Goal: Find specific page/section: Find specific page/section

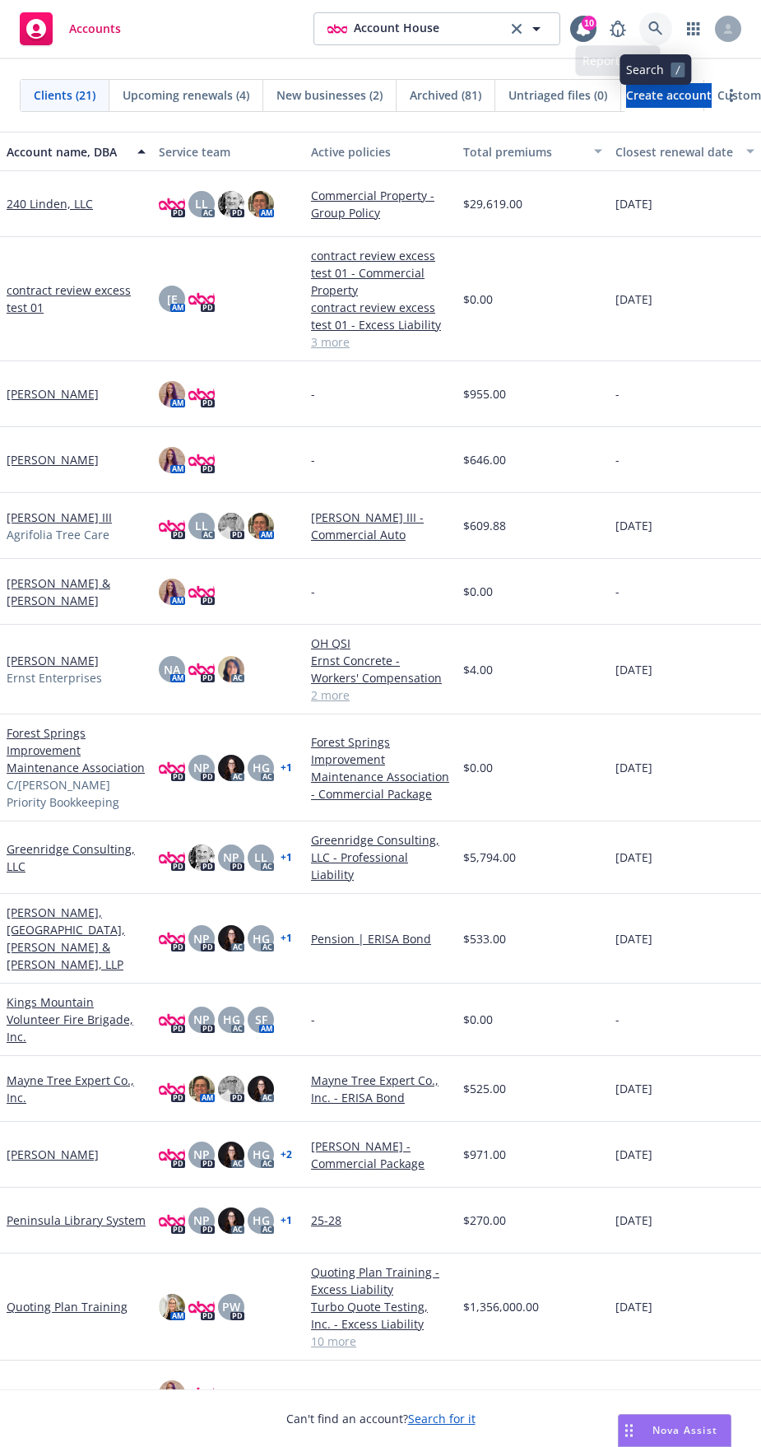
click at [658, 33] on icon at bounding box center [656, 28] width 15 height 15
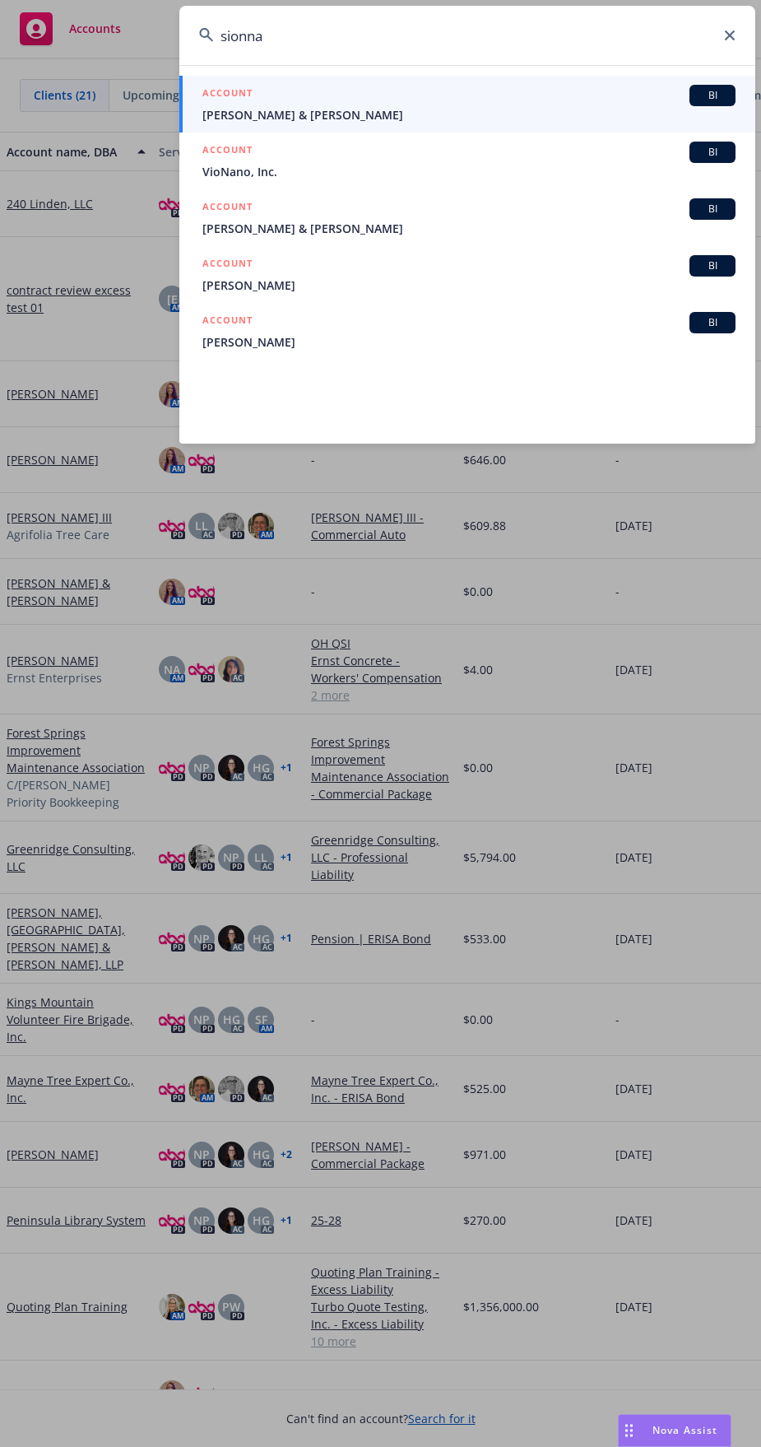
type input "sionna"
click at [202, 33] on icon at bounding box center [206, 35] width 15 height 15
click at [482, 45] on input "sionna" at bounding box center [467, 35] width 576 height 59
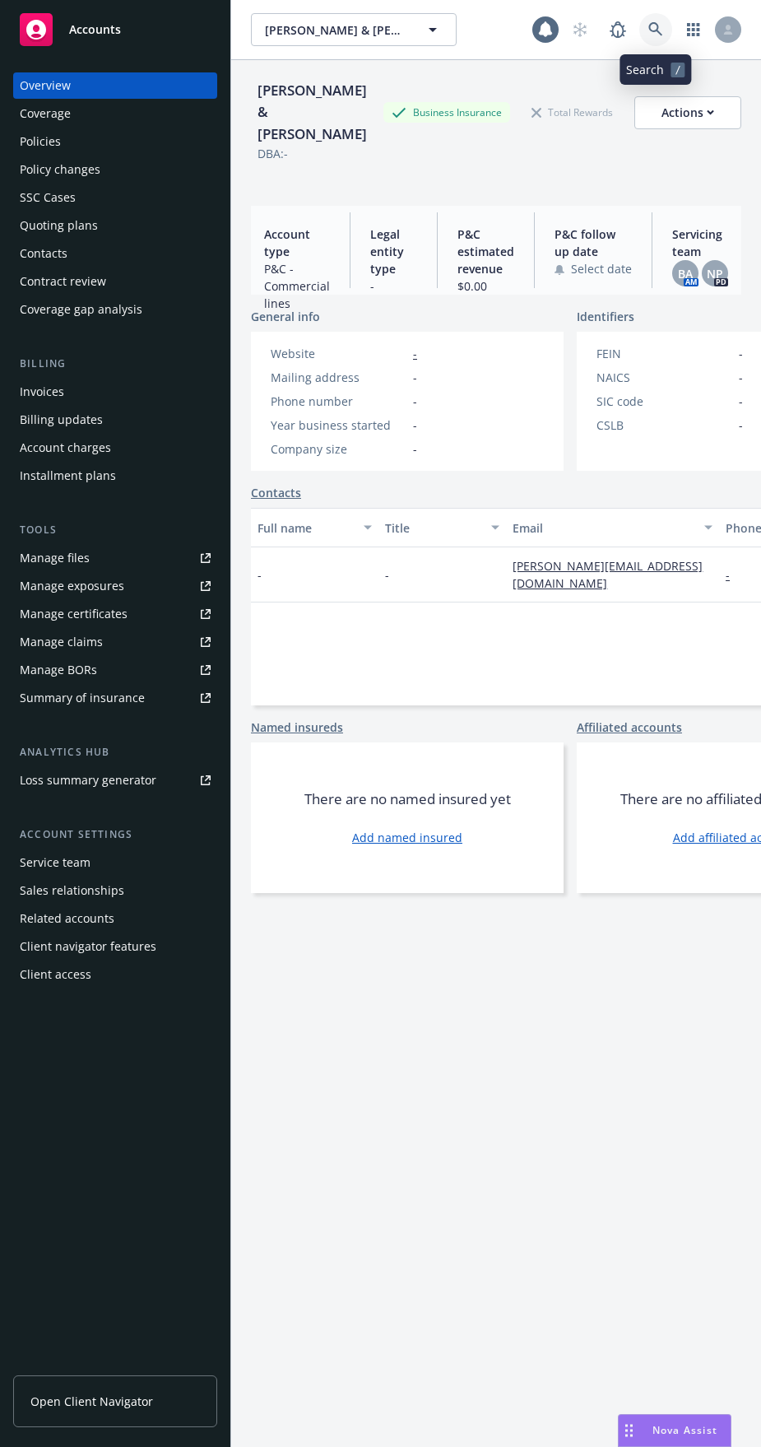
click at [657, 23] on icon at bounding box center [656, 29] width 14 height 14
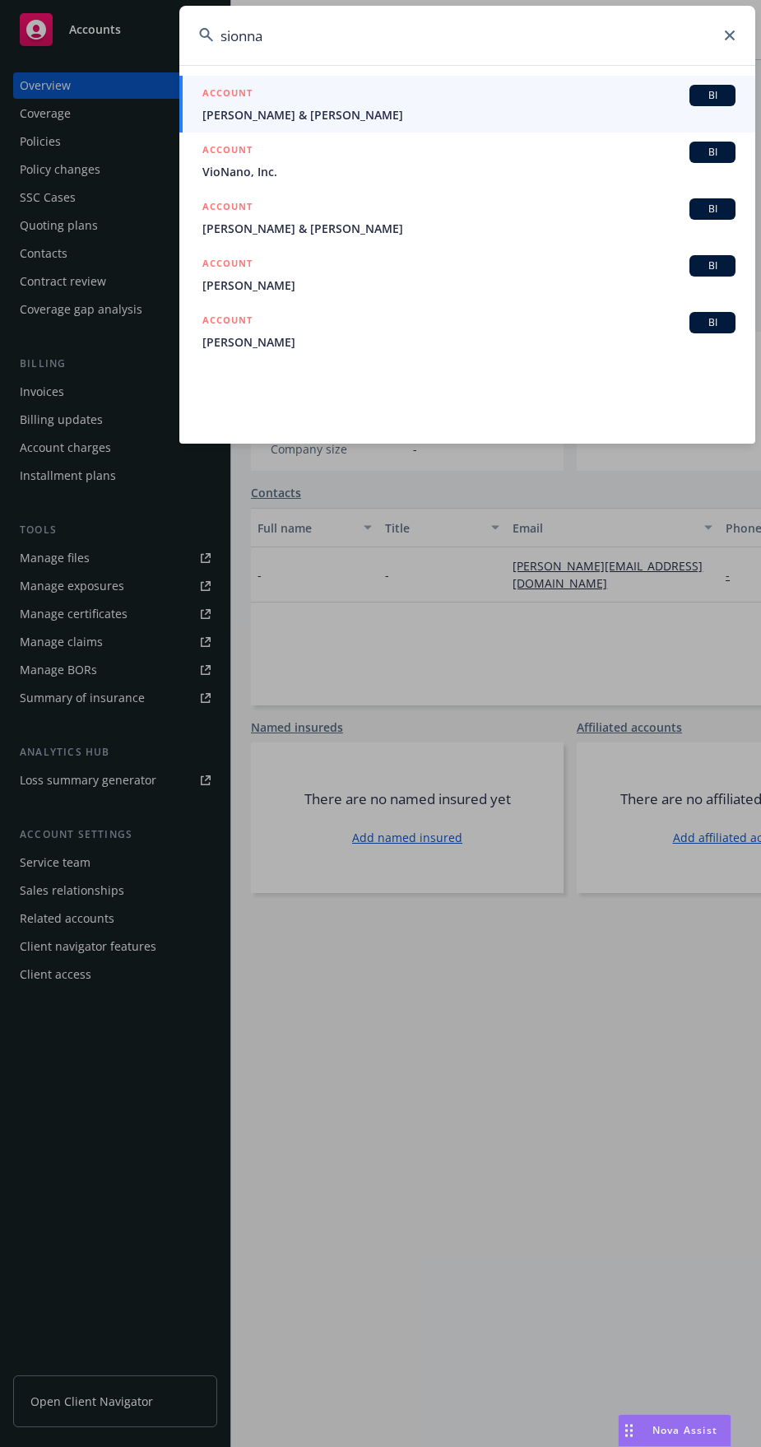
type input "sionna"
